Goal: Feedback & Contribution: Leave review/rating

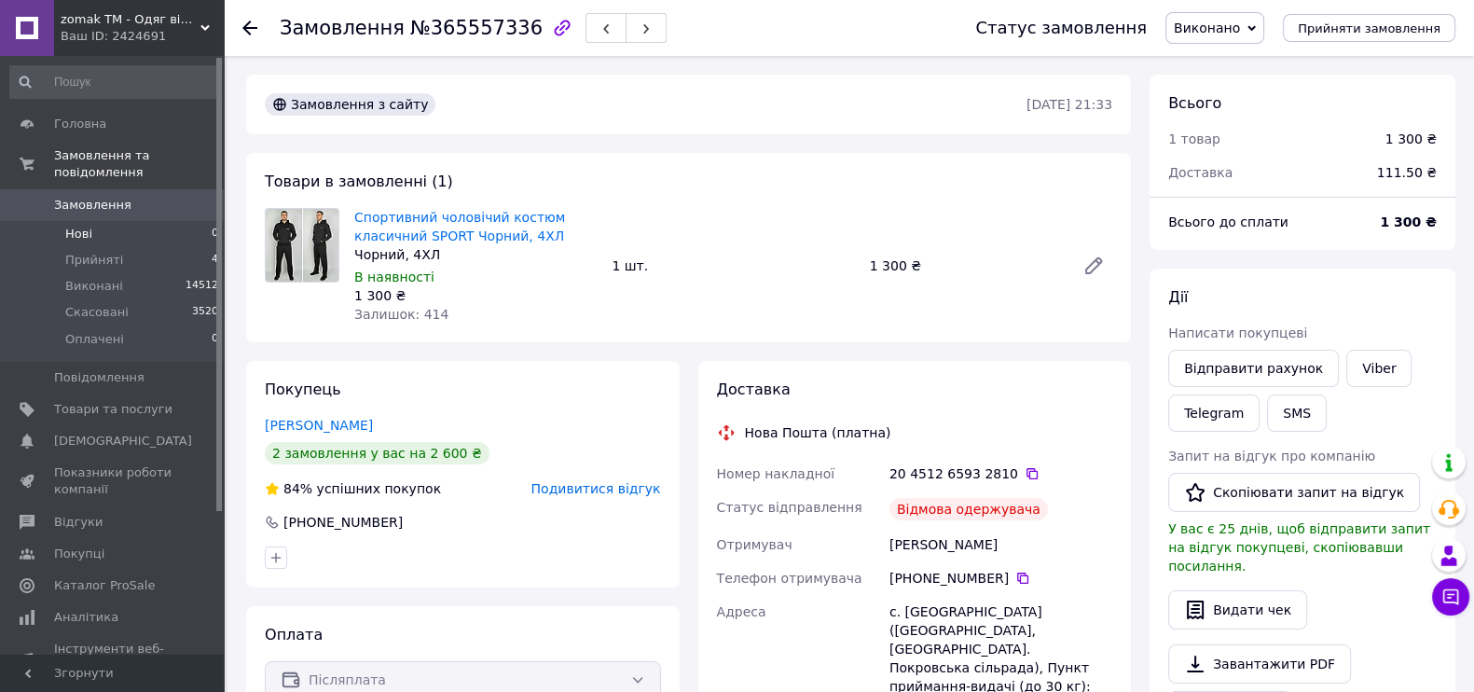
click at [114, 221] on li "Нові 0" at bounding box center [114, 234] width 229 height 26
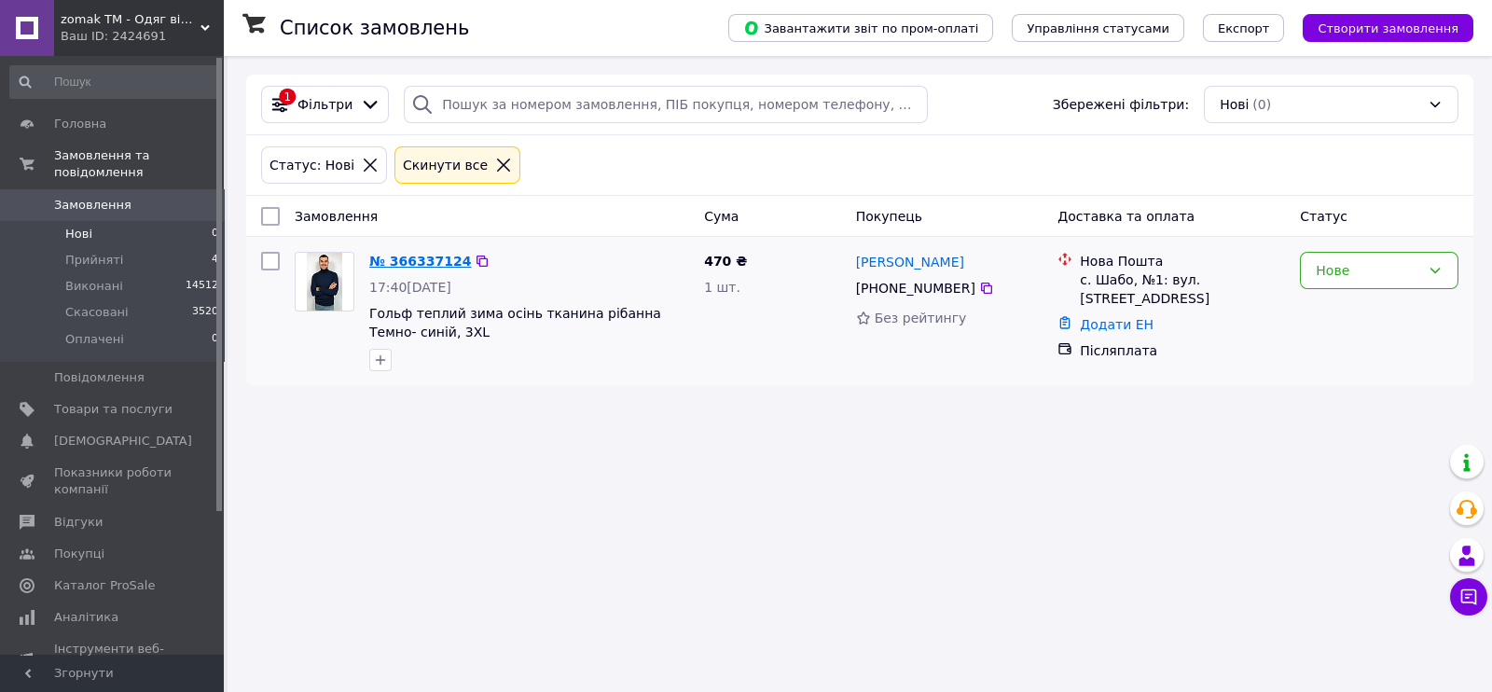
click at [434, 259] on link "№ 366337124" at bounding box center [420, 261] width 102 height 15
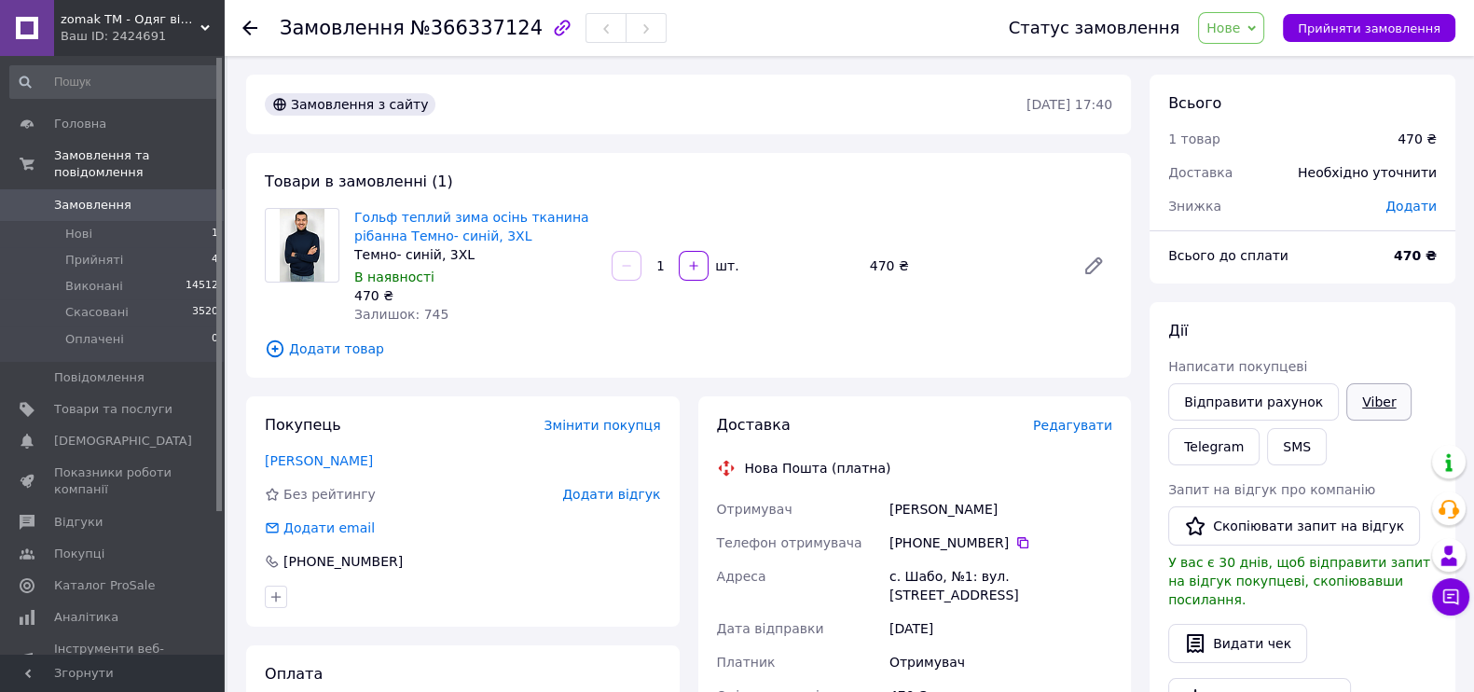
click at [1346, 393] on link "Viber" at bounding box center [1378, 401] width 65 height 37
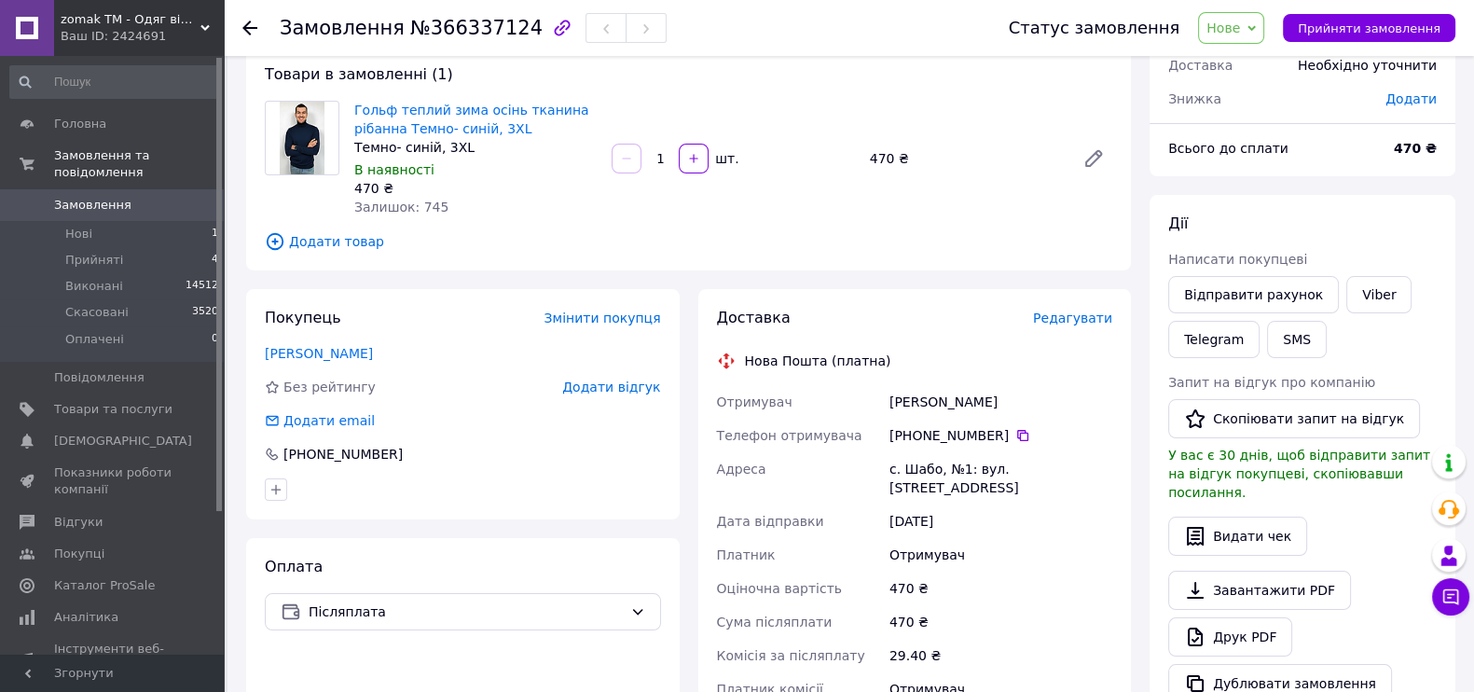
scroll to position [310, 0]
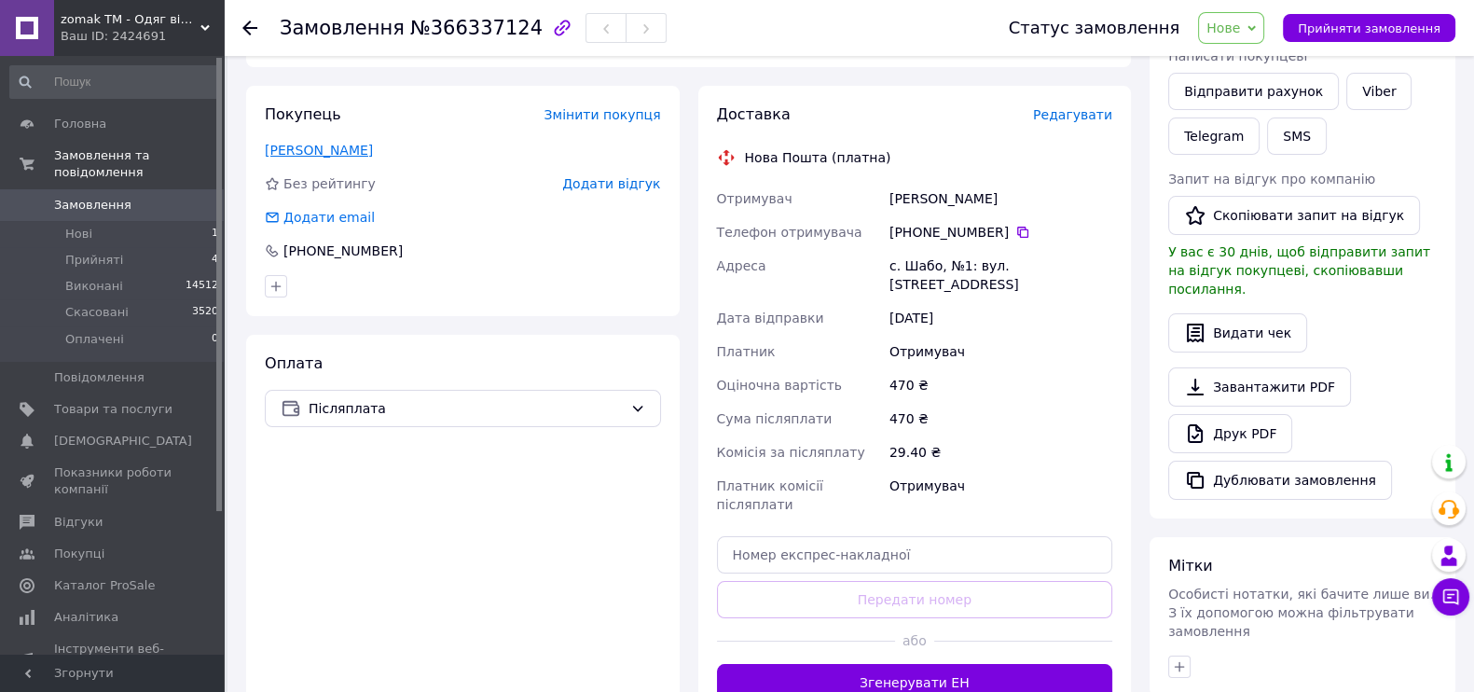
click at [356, 146] on link "[PERSON_NAME]" at bounding box center [319, 150] width 108 height 15
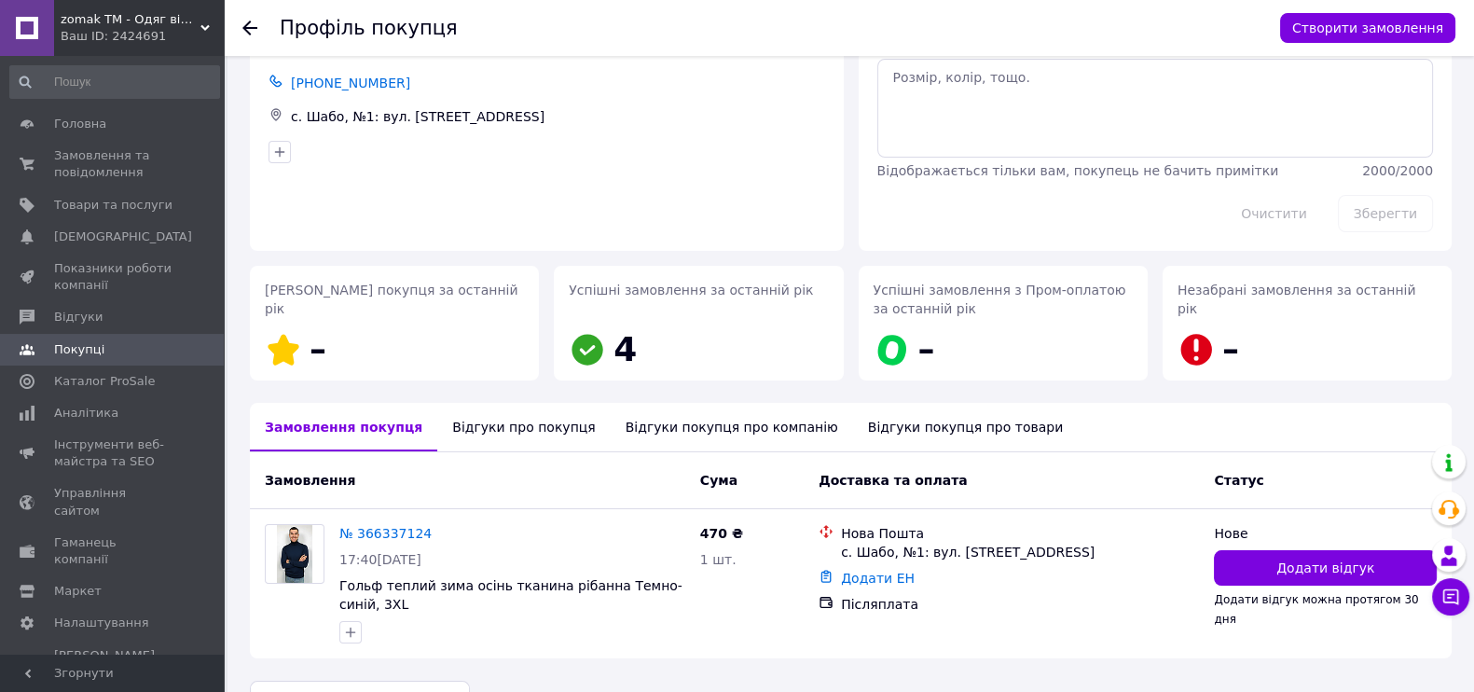
scroll to position [123, 0]
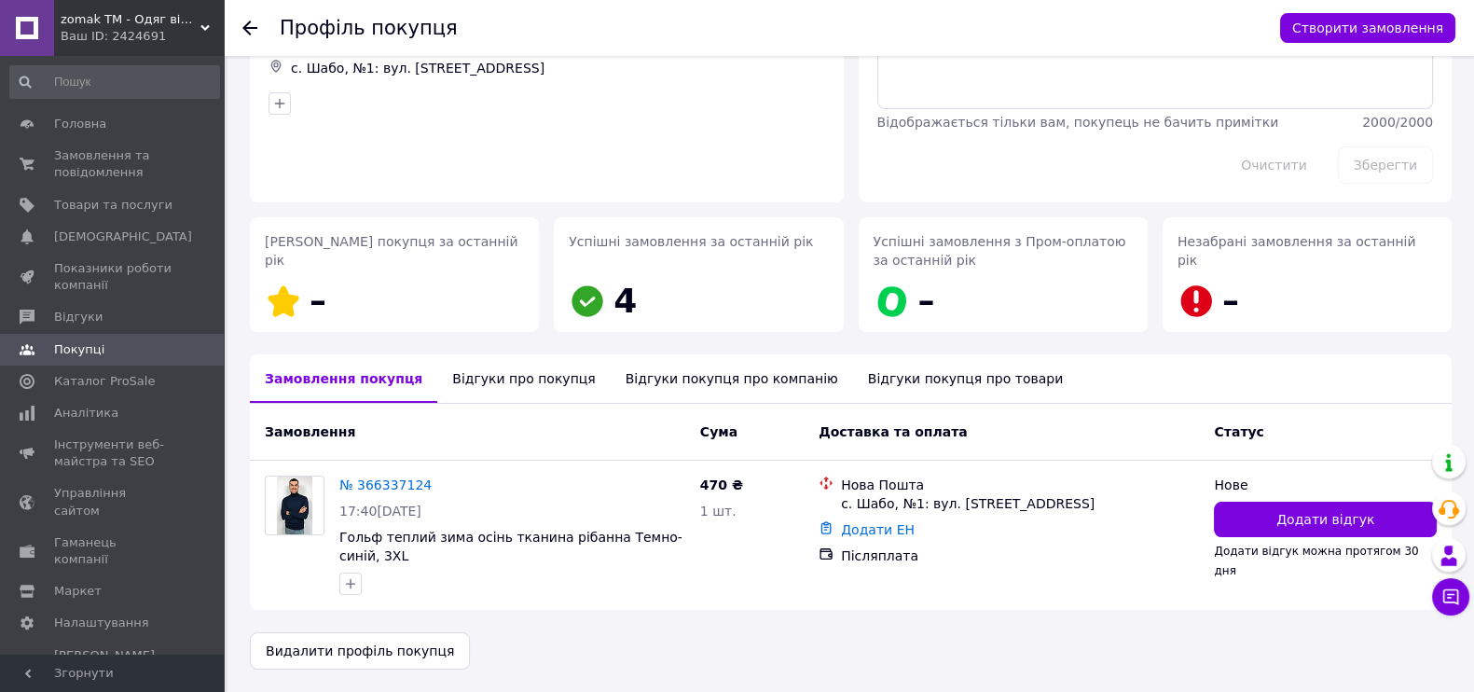
click at [511, 372] on div "Відгуки про покупця" at bounding box center [523, 378] width 172 height 48
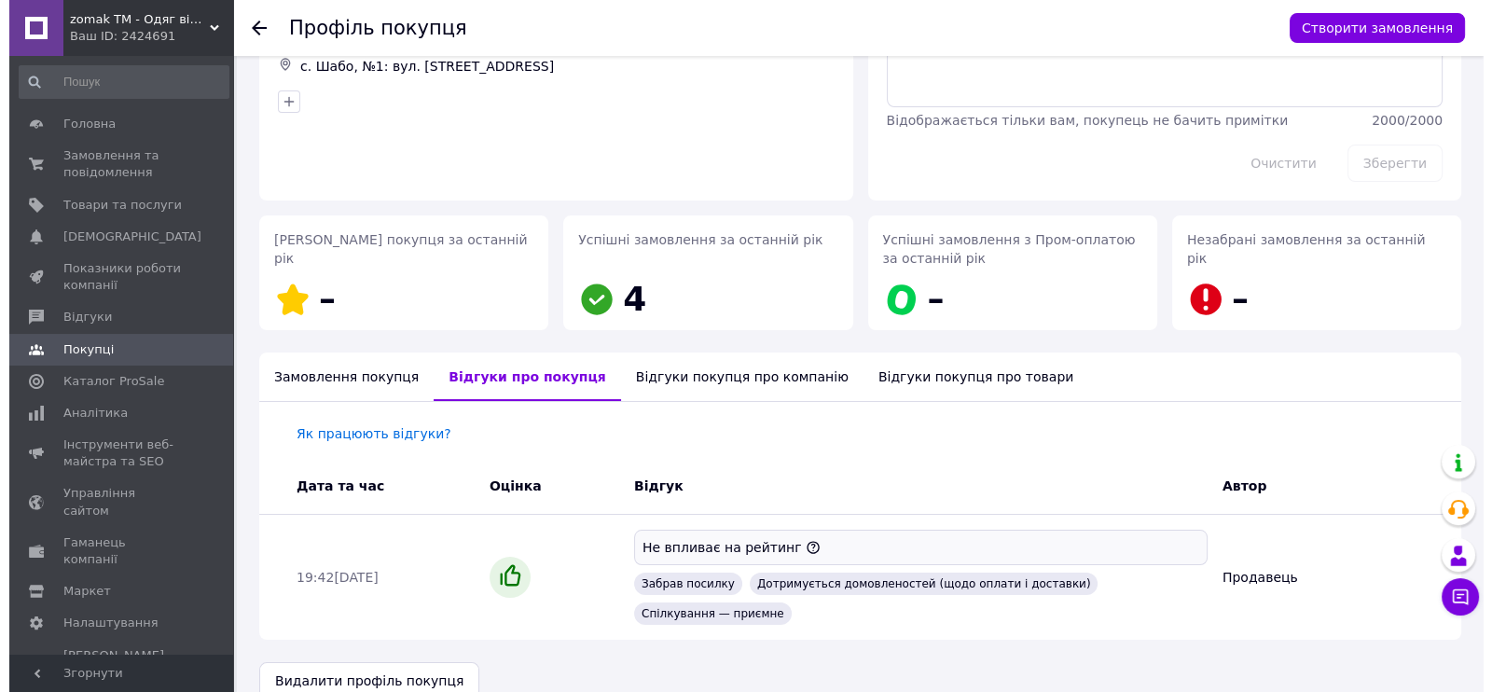
scroll to position [0, 0]
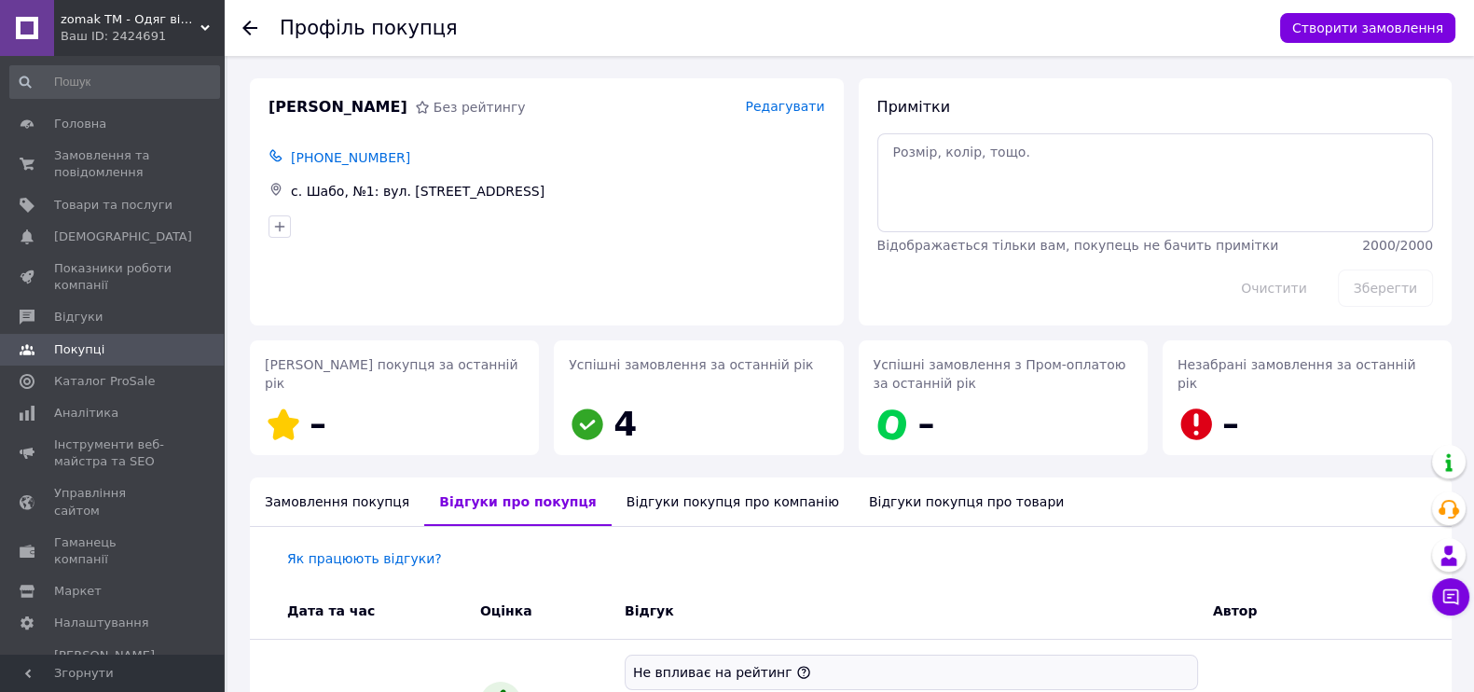
click at [251, 32] on icon at bounding box center [249, 28] width 15 height 15
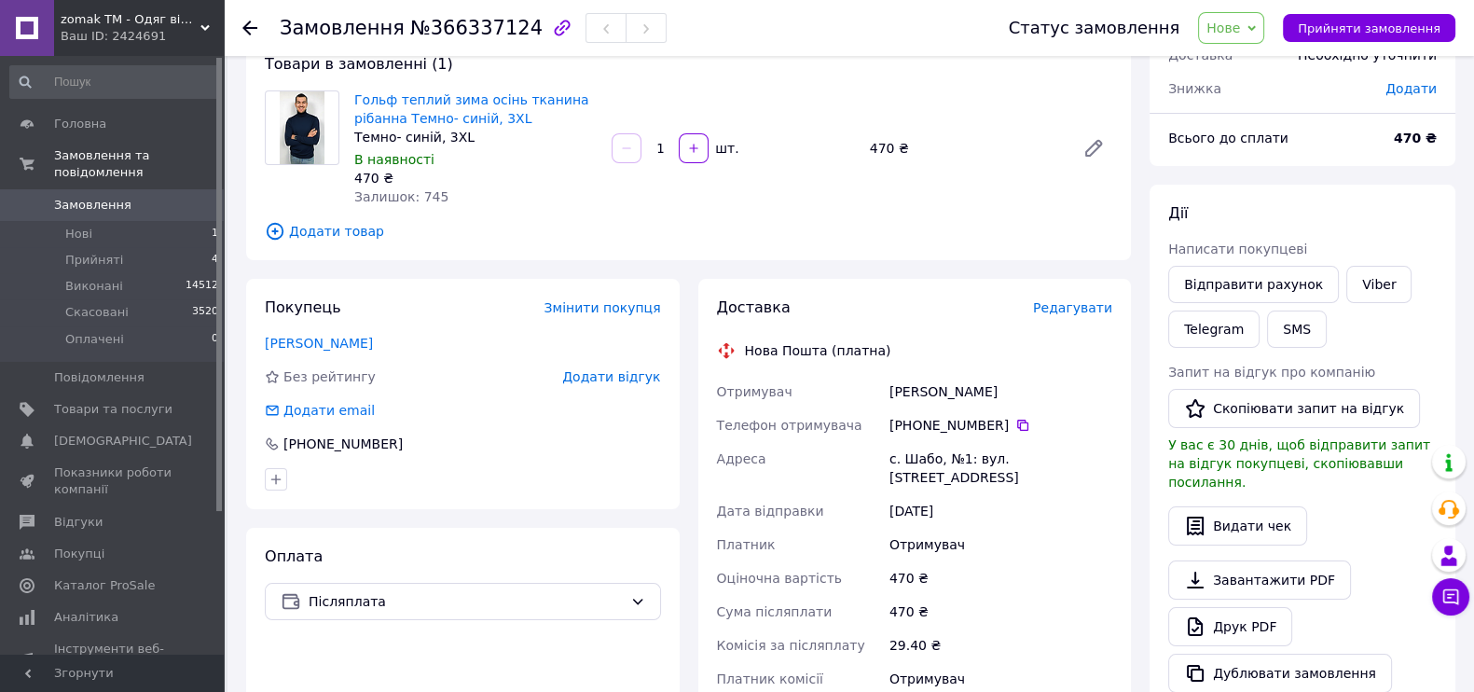
scroll to position [155, 0]
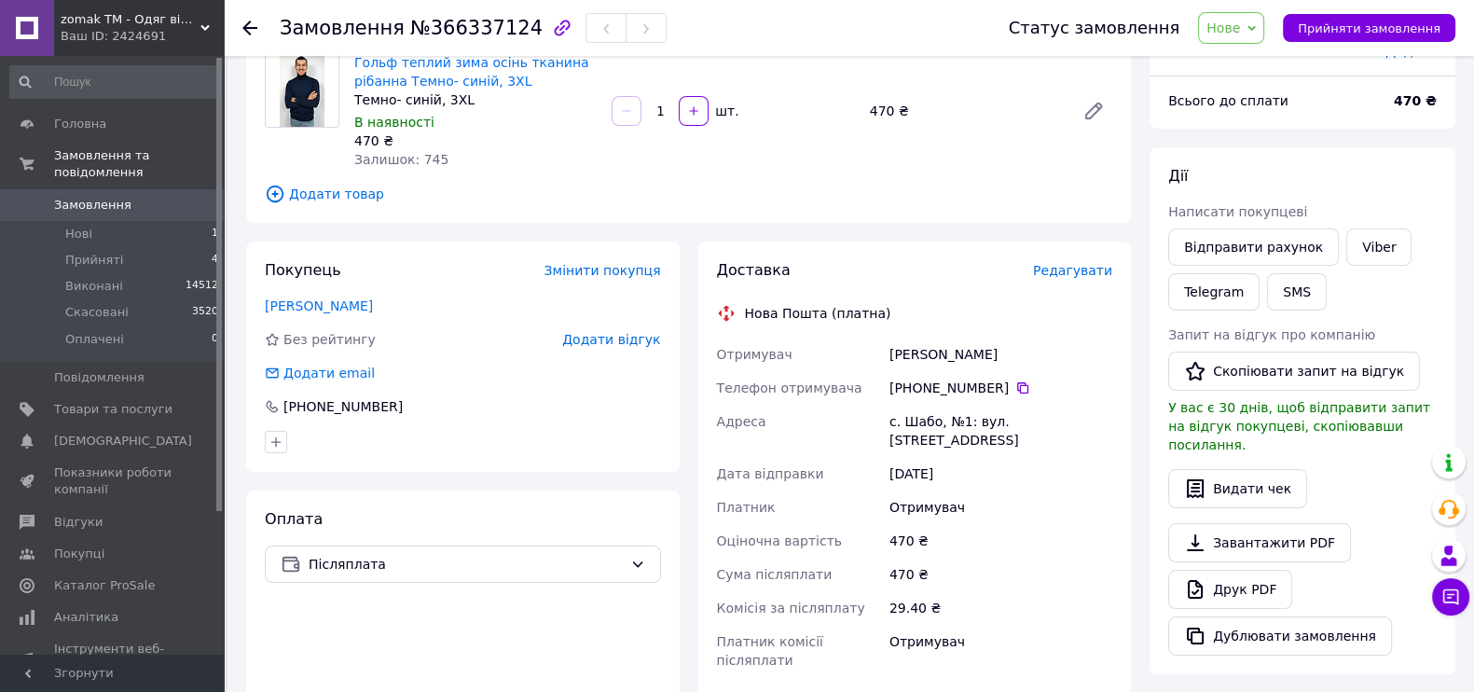
click at [1240, 21] on span "Нове" at bounding box center [1223, 28] width 34 height 15
click at [1253, 59] on li "Прийнято" at bounding box center [1242, 65] width 86 height 28
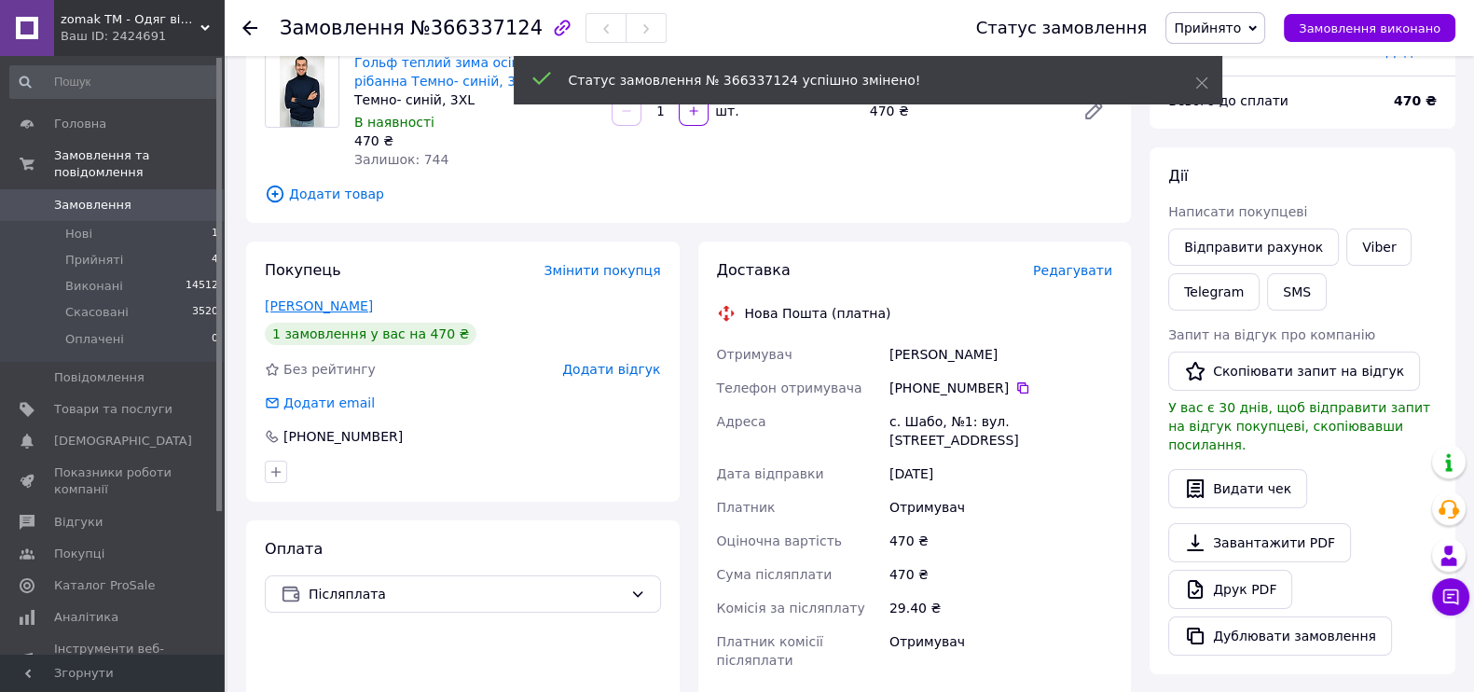
click at [336, 298] on link "[PERSON_NAME]" at bounding box center [319, 305] width 108 height 15
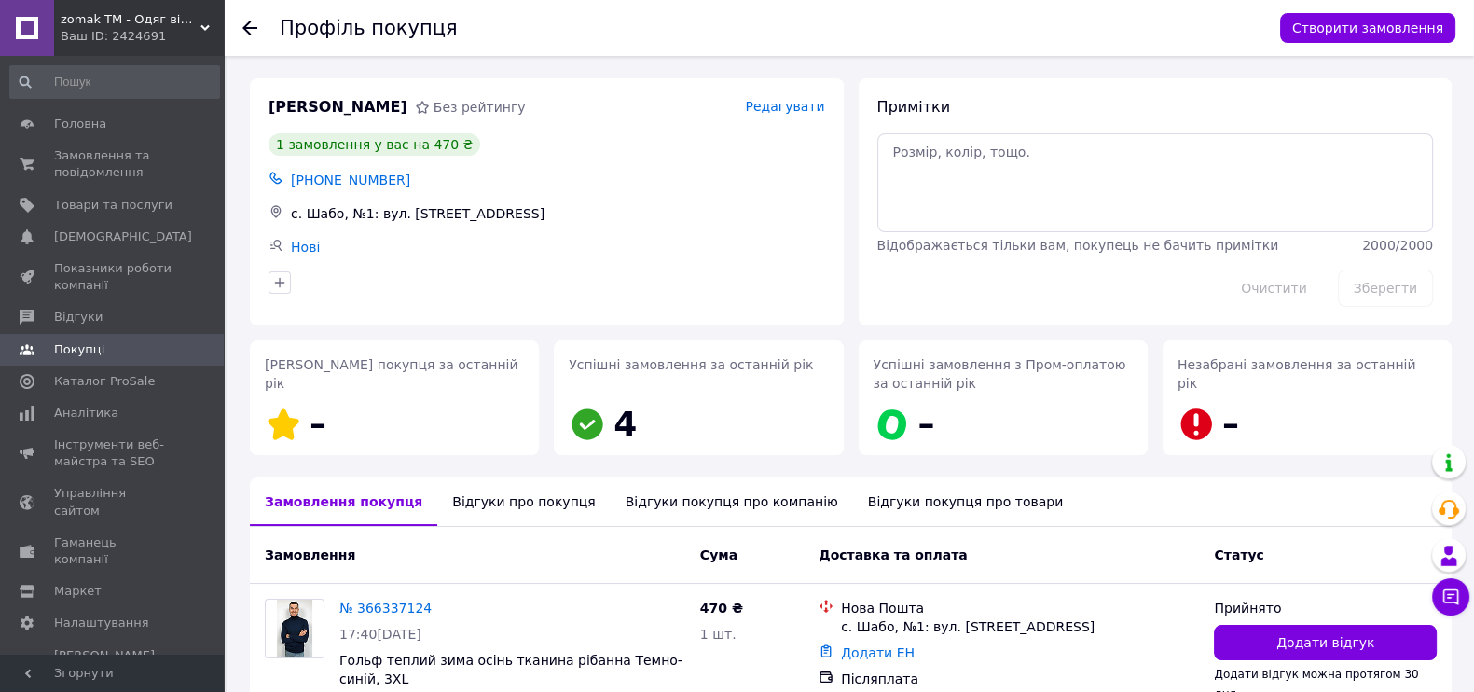
click at [473, 506] on div "Відгуки про покупця" at bounding box center [523, 501] width 172 height 48
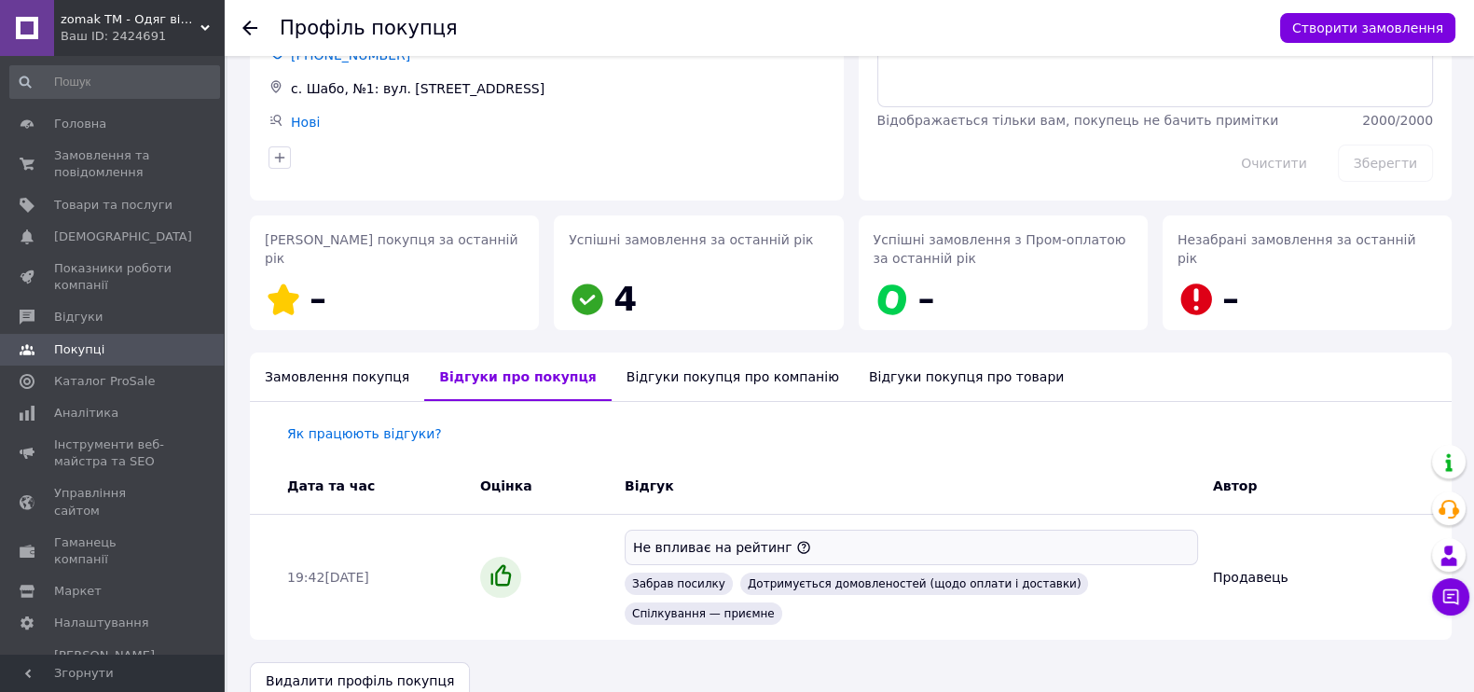
click at [364, 389] on div "Замовлення покупця" at bounding box center [337, 376] width 174 height 48
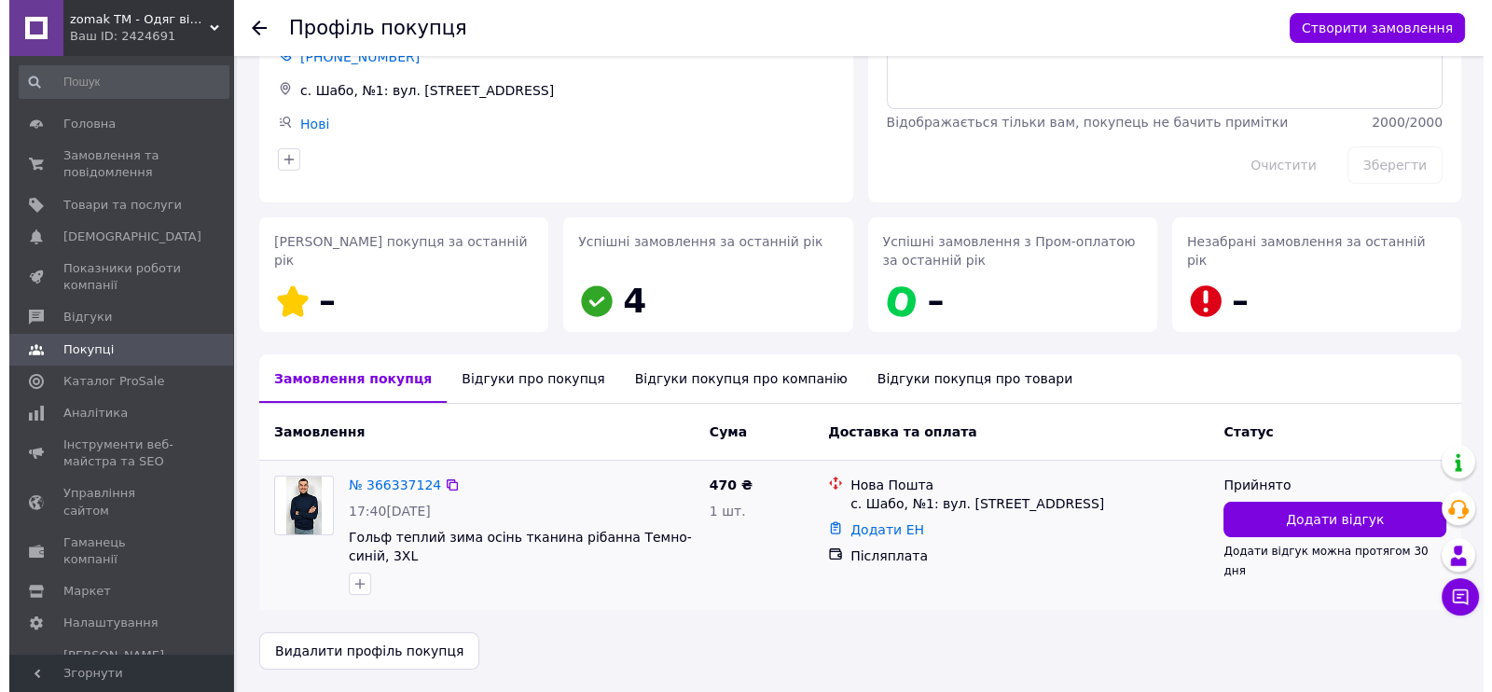
scroll to position [123, 0]
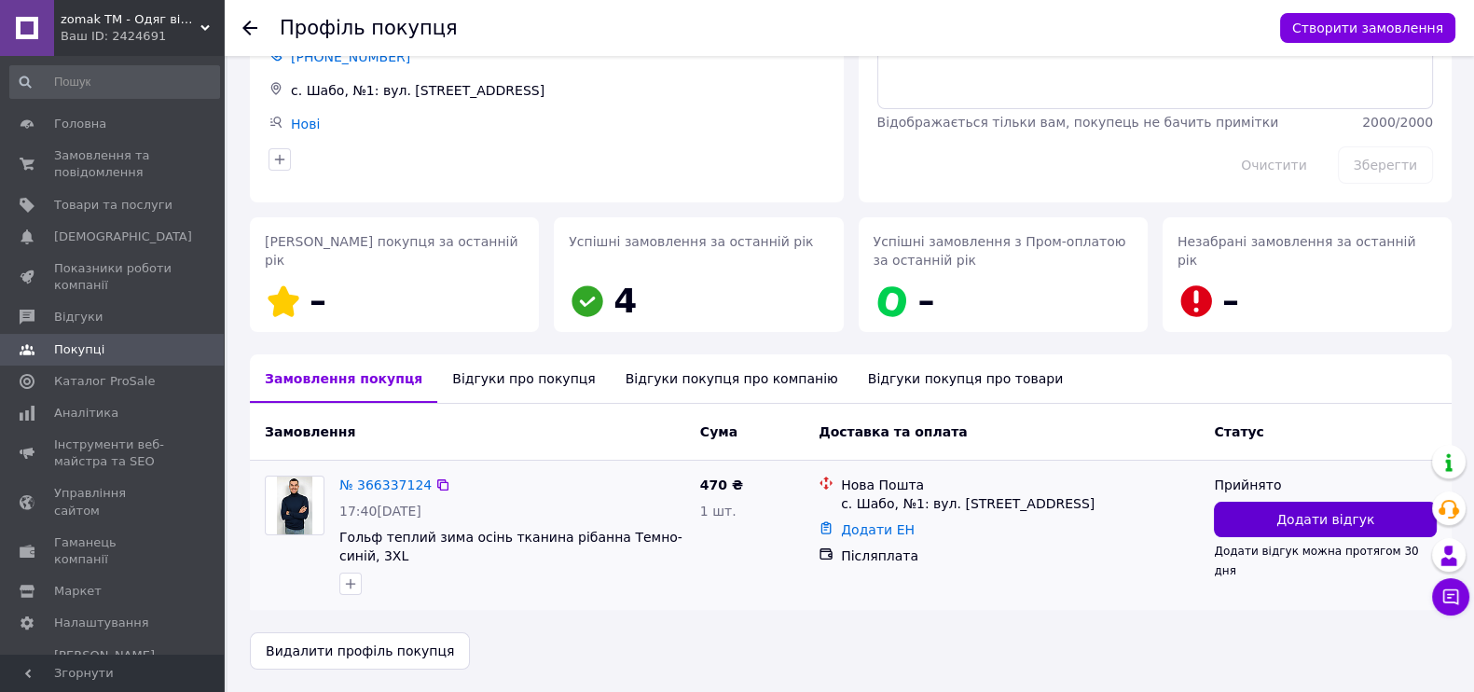
click at [1371, 515] on button "Додати відгук" at bounding box center [1325, 519] width 223 height 35
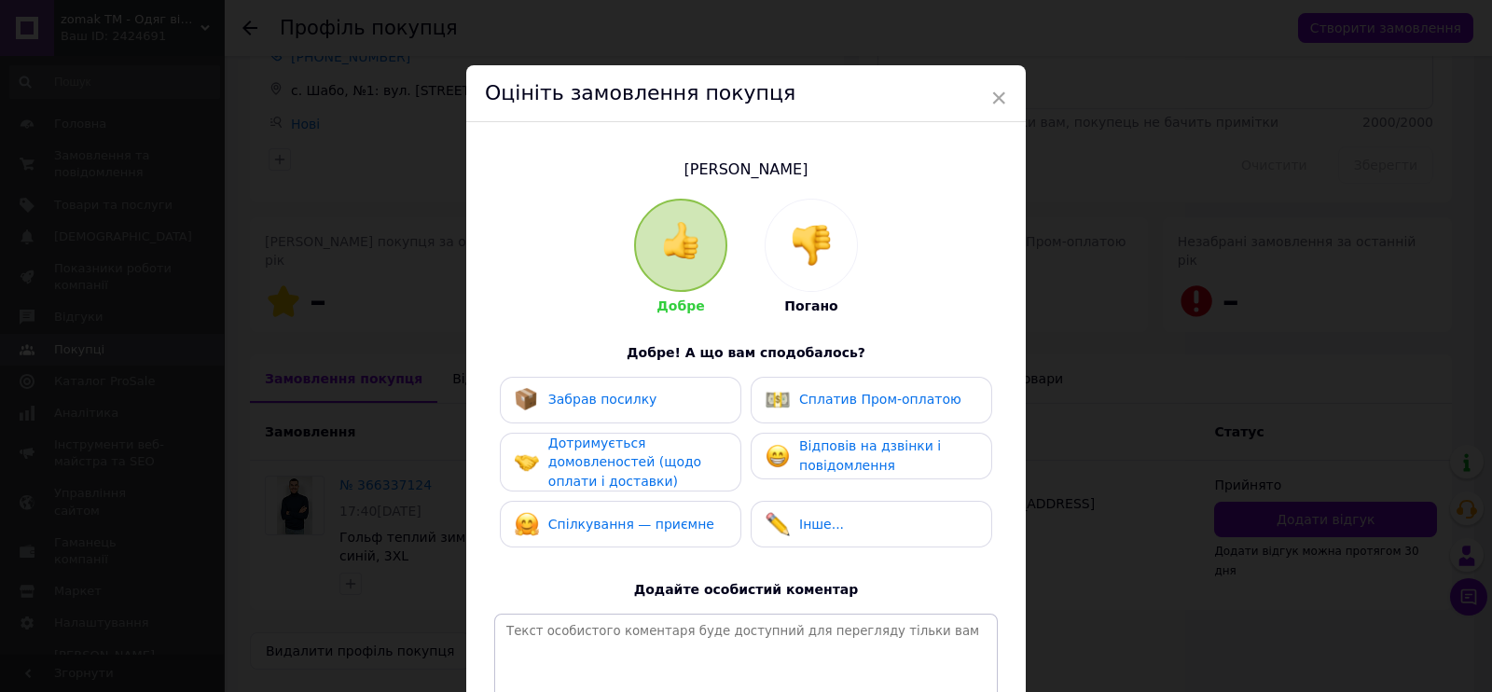
click at [802, 228] on img at bounding box center [811, 245] width 41 height 41
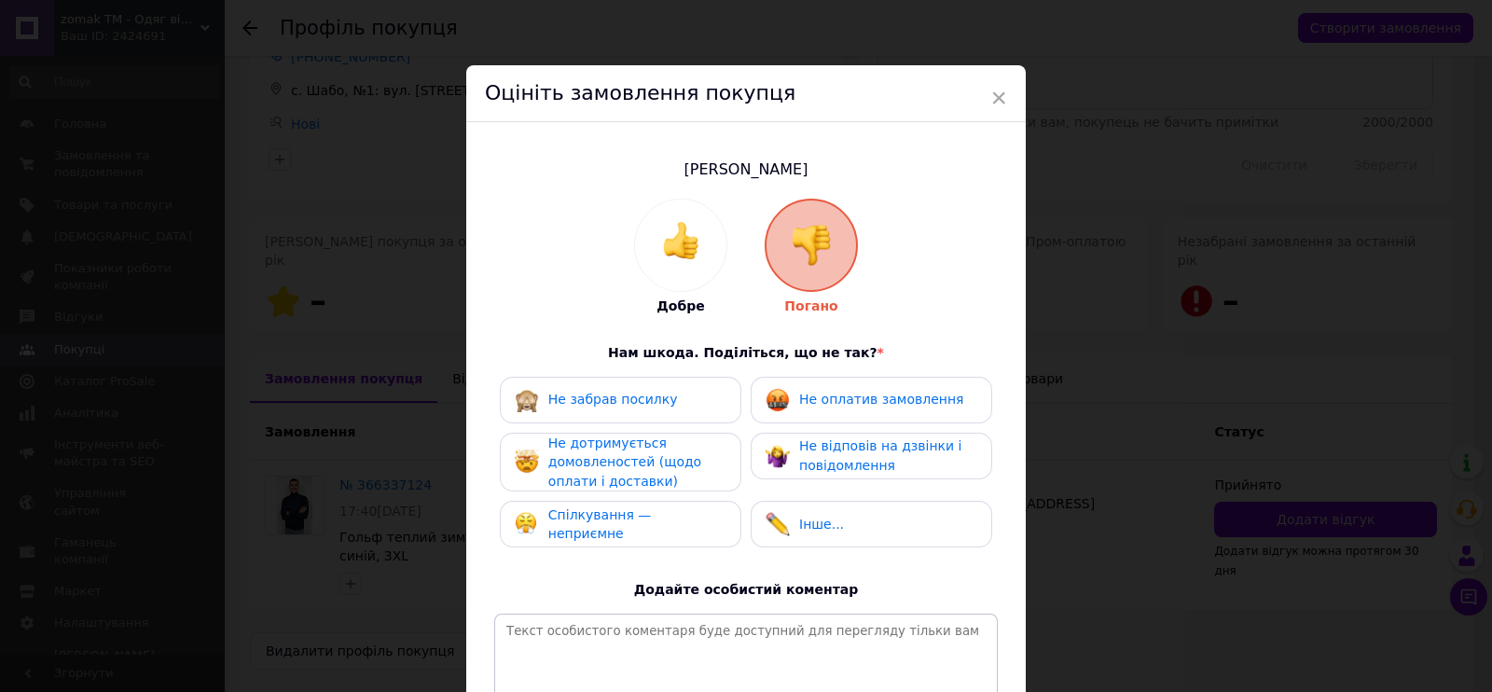
click at [616, 463] on span "Не дотримується домовленостей (щодо оплати і доставки)" at bounding box center [624, 461] width 153 height 53
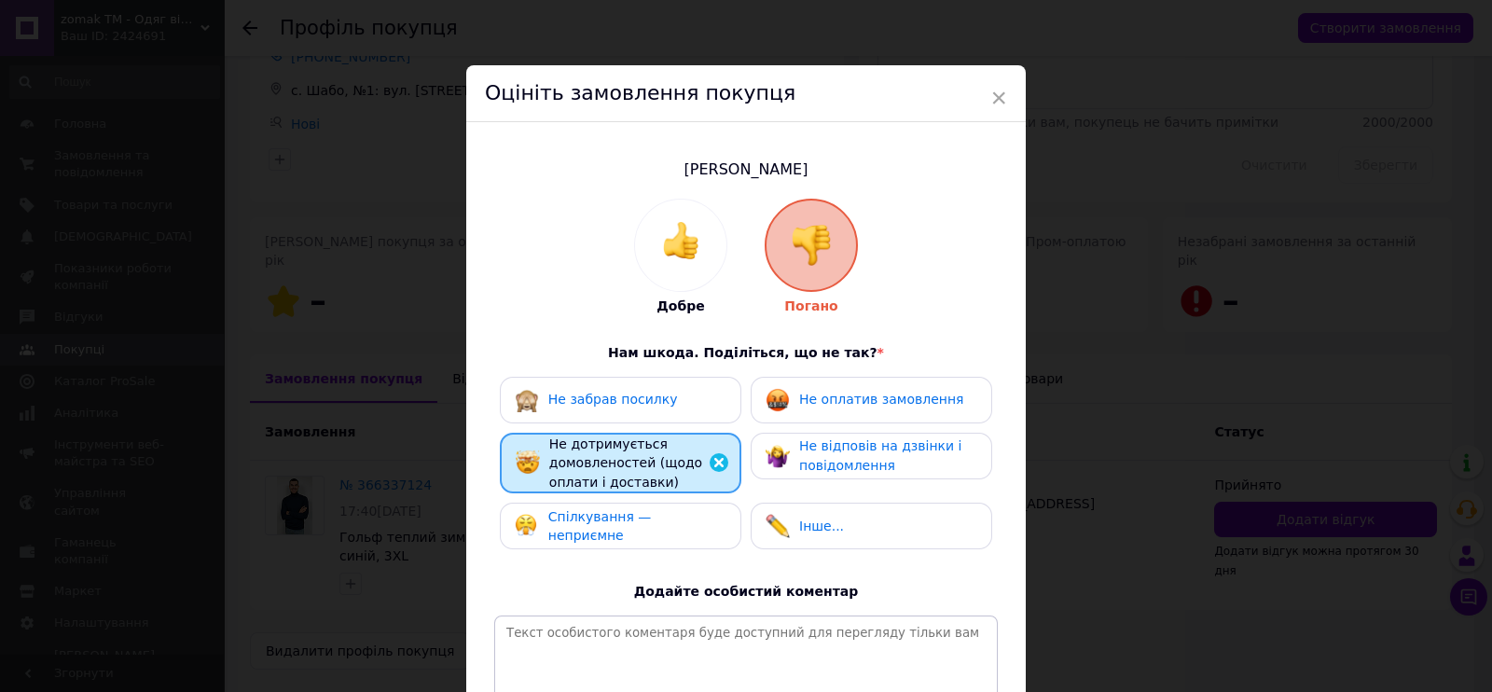
click at [844, 403] on span "Не оплатив замовлення" at bounding box center [881, 399] width 164 height 15
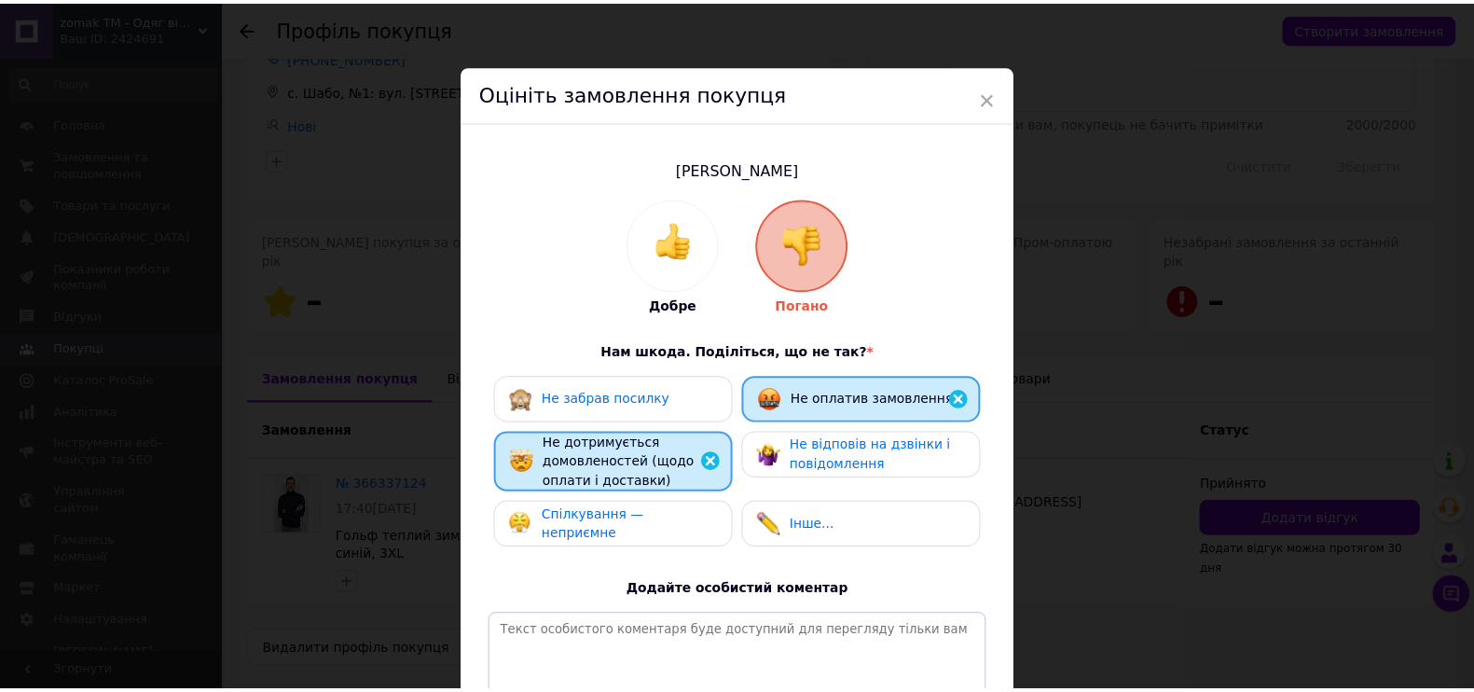
scroll to position [230, 0]
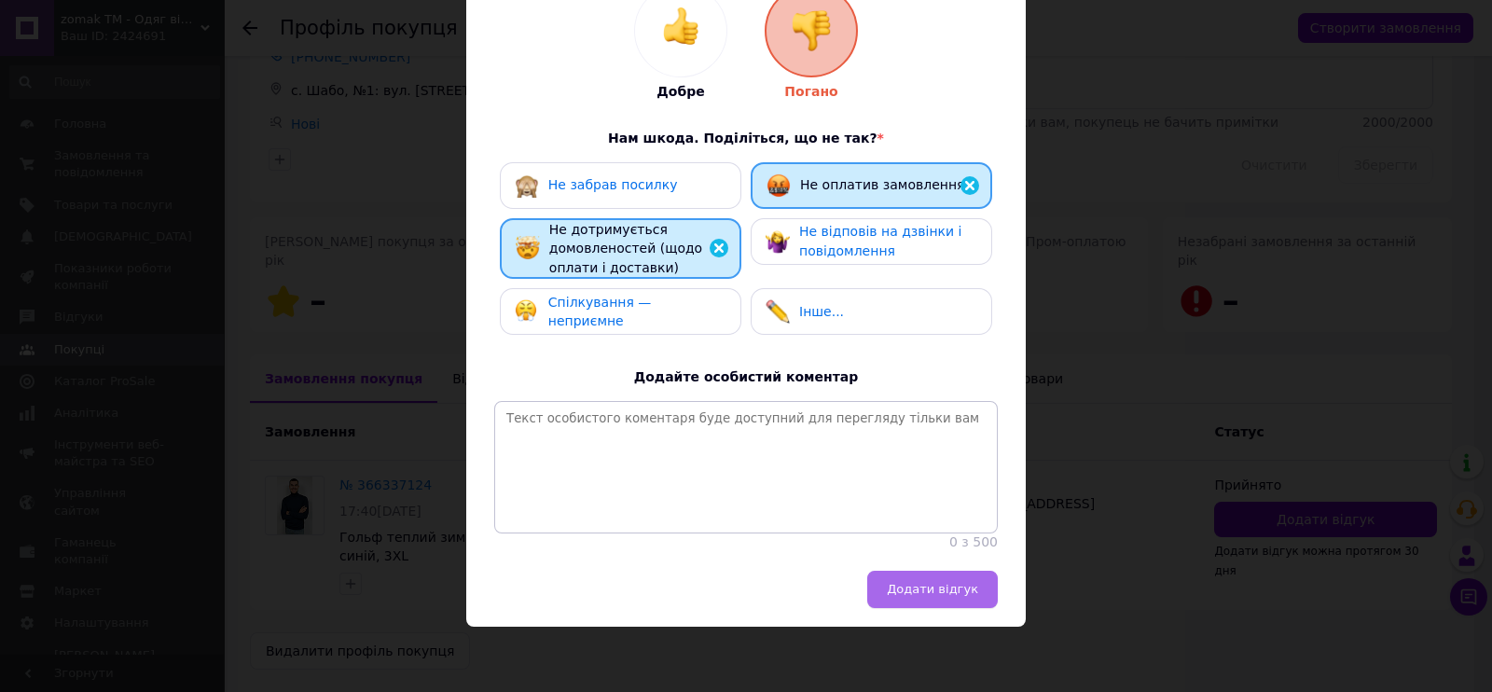
click at [932, 590] on span "Додати відгук" at bounding box center [932, 589] width 91 height 14
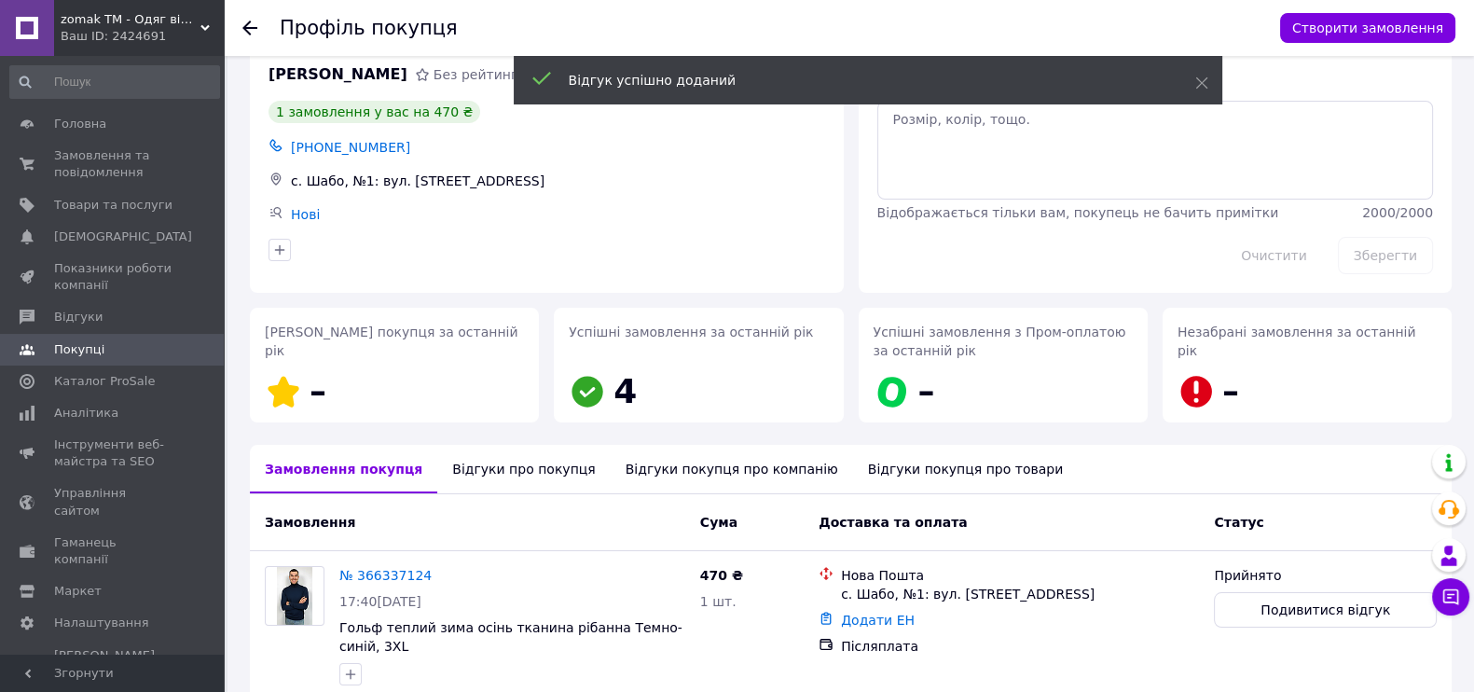
scroll to position [0, 0]
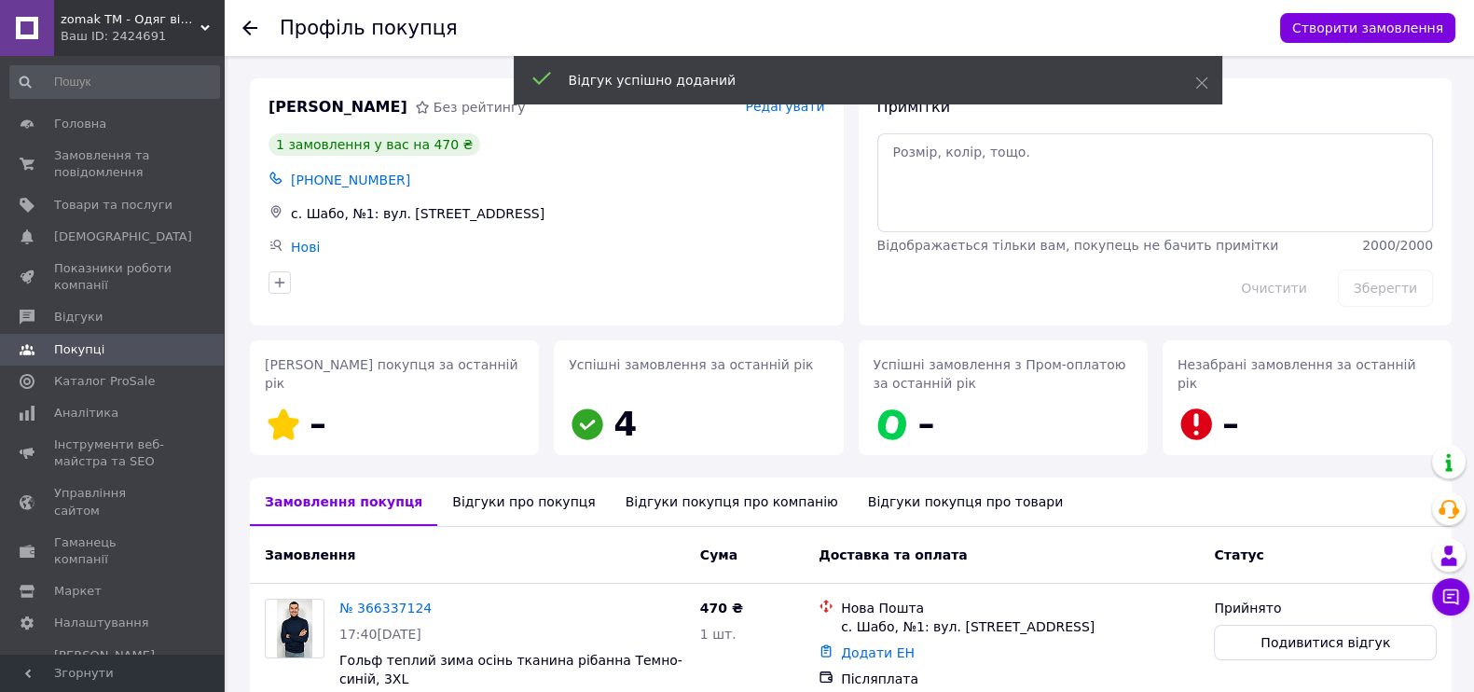
click at [238, 30] on div "Профіль покупця Створити замовлення" at bounding box center [849, 28] width 1250 height 56
click at [254, 21] on icon at bounding box center [249, 28] width 15 height 15
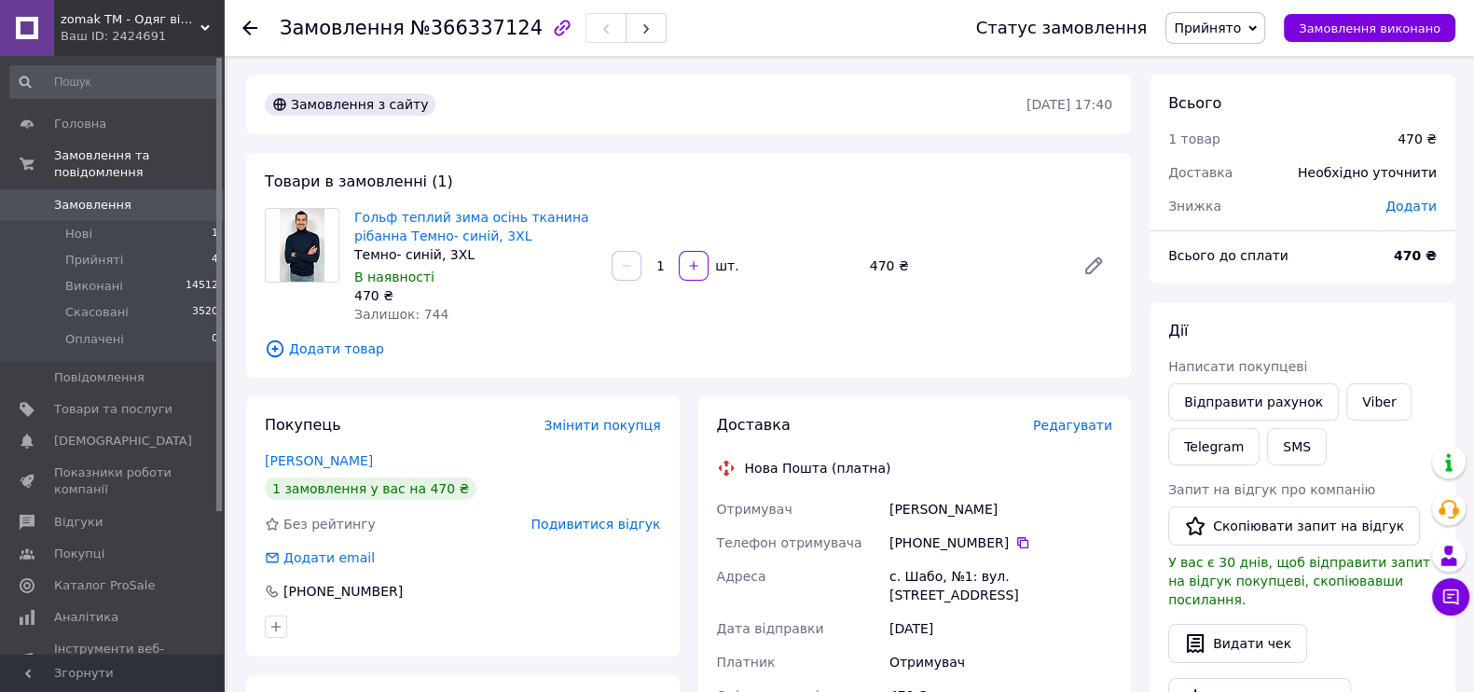
drag, startPoint x: 1305, startPoint y: 99, endPoint x: 1297, endPoint y: 109, distance: 13.3
